Goal: Check status: Check status

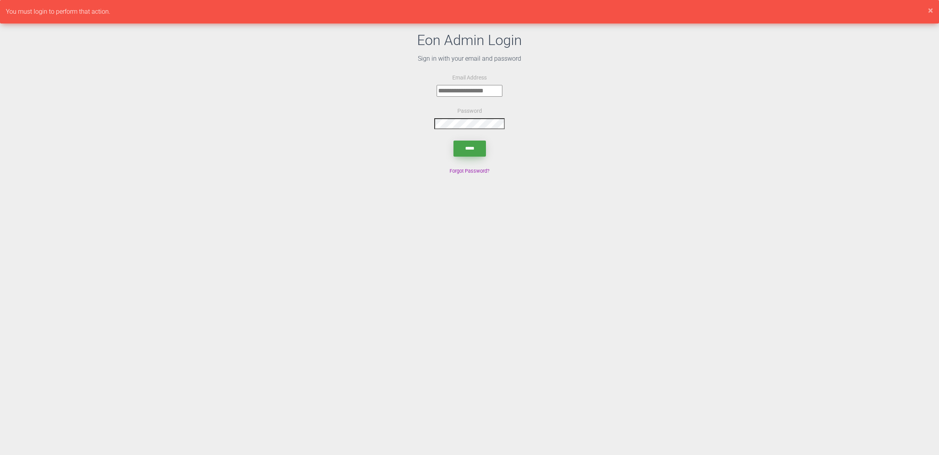
type input "**********"
click at [482, 144] on input "*****" at bounding box center [469, 148] width 32 height 16
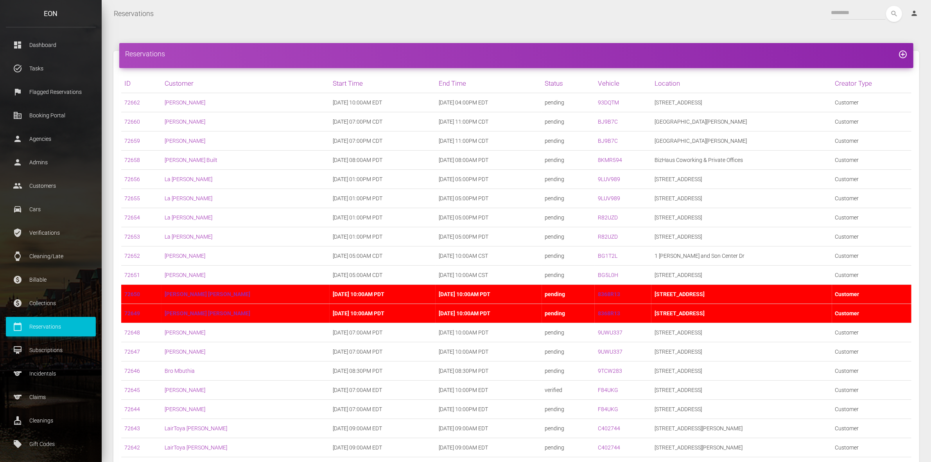
click at [436, 449] on td "[DATE] 09:00AM EDT" at bounding box center [489, 447] width 106 height 19
click at [598, 332] on link "9UWU337" at bounding box center [610, 332] width 25 height 6
